Goal: Information Seeking & Learning: Learn about a topic

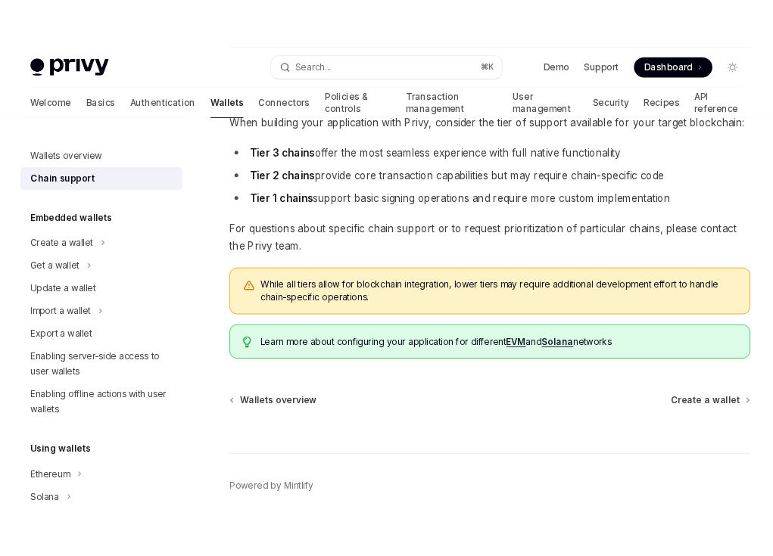
scroll to position [1761, 0]
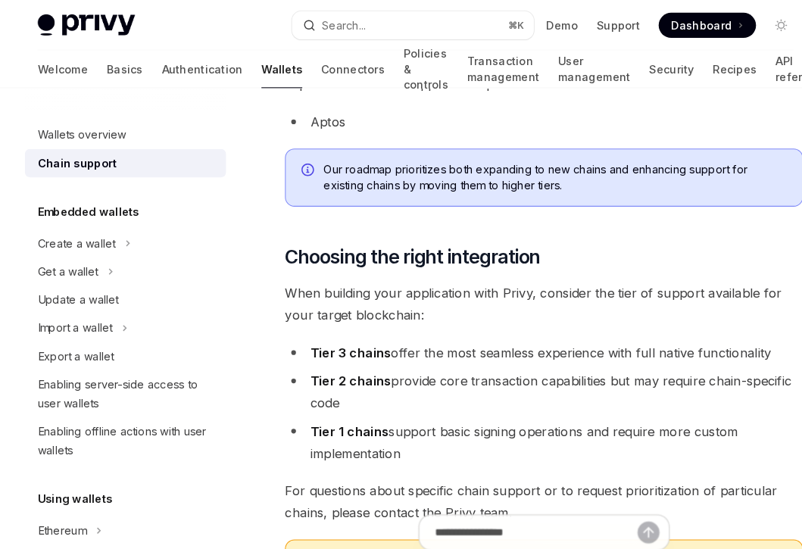
type textarea "*"
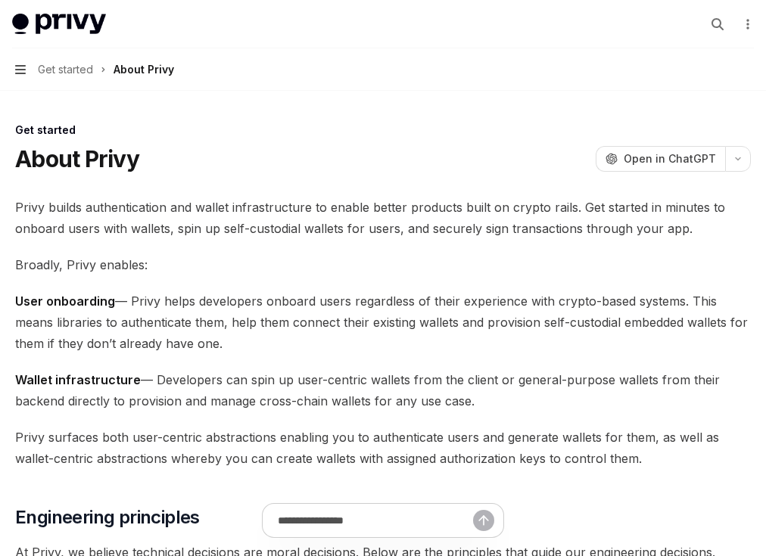
click at [20, 69] on icon "button" at bounding box center [20, 69] width 11 height 9
type textarea "*"
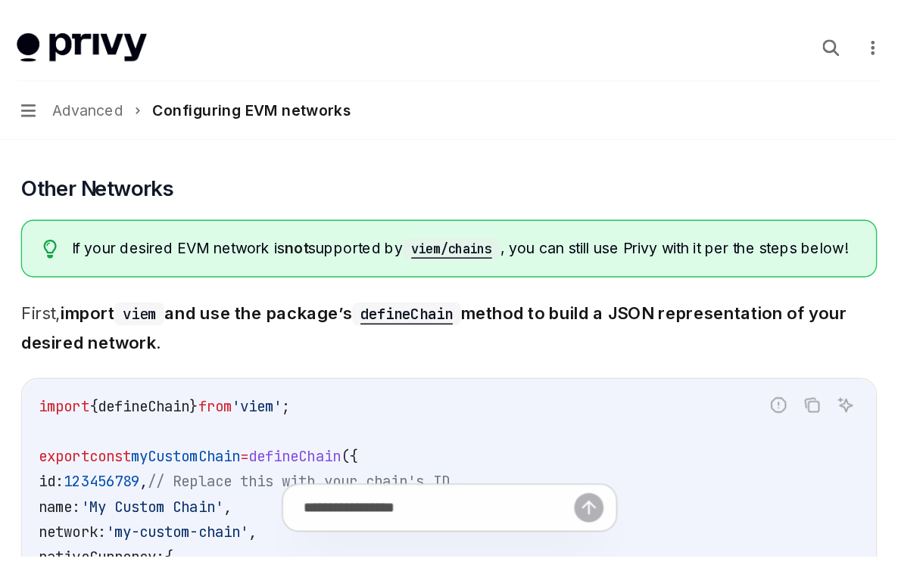
scroll to position [2310, 0]
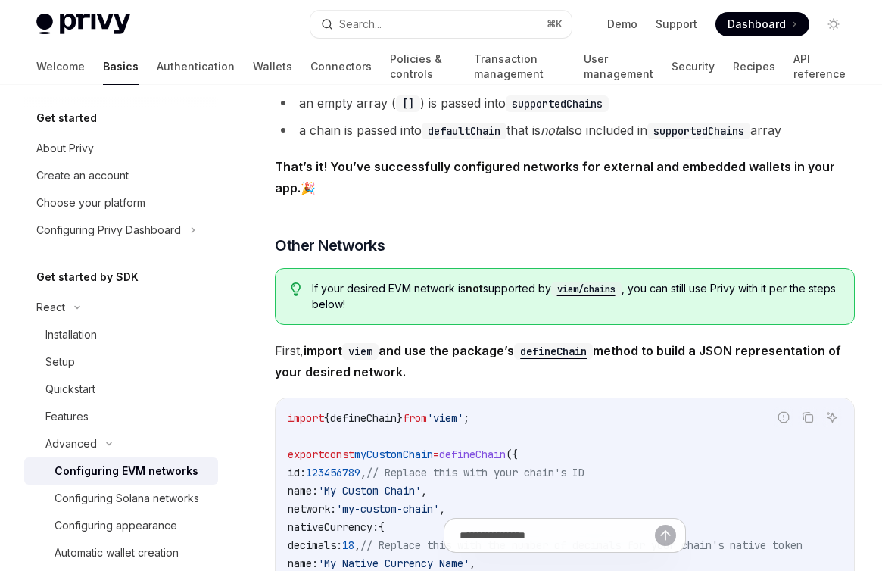
type textarea "*"
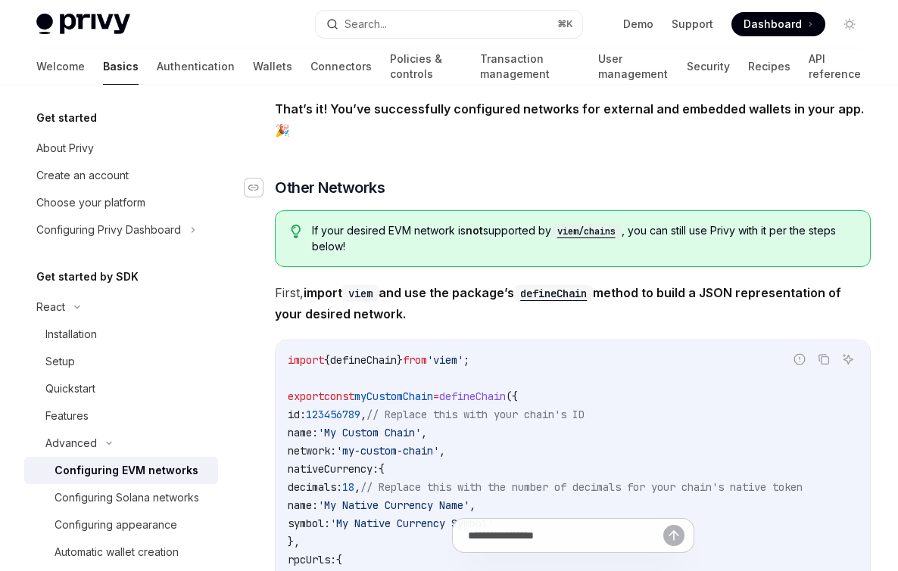
click at [258, 179] on div "Navigate to header" at bounding box center [253, 188] width 18 height 18
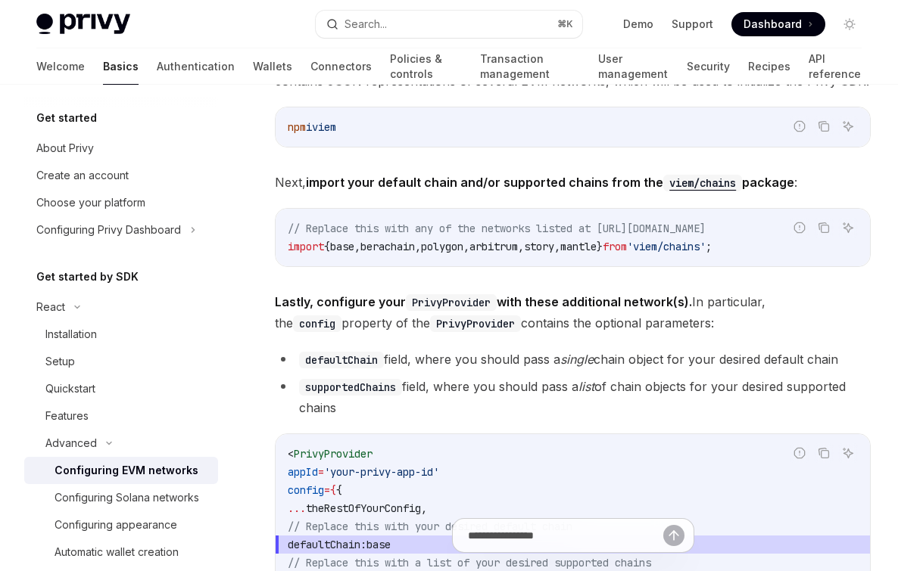
scroll to position [1445, 0]
